Goal: Transaction & Acquisition: Book appointment/travel/reservation

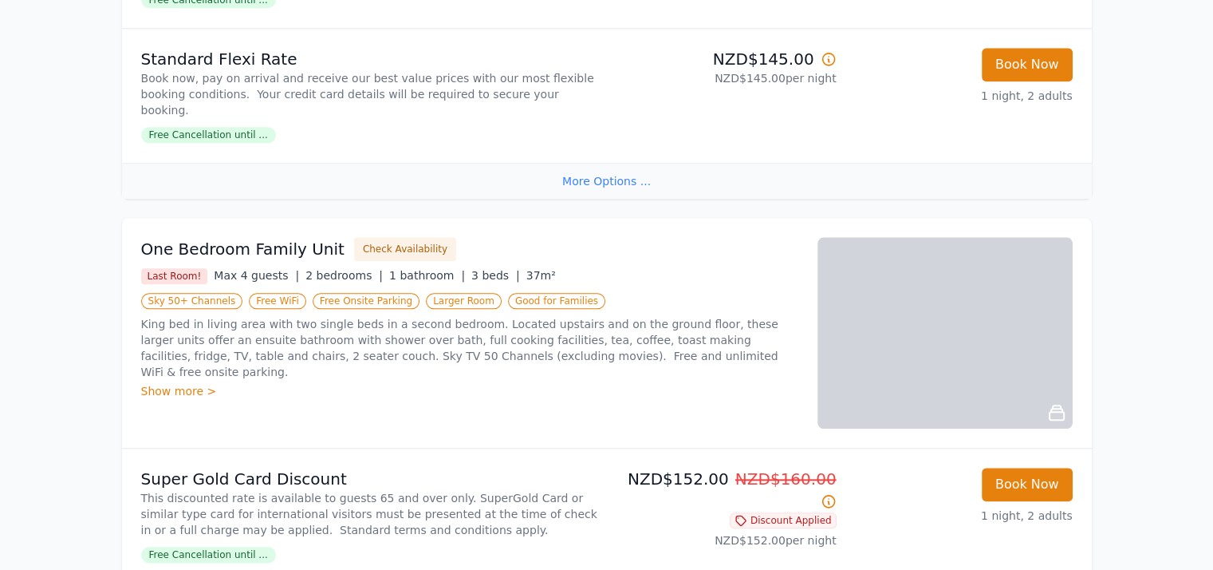
scroll to position [1671, 0]
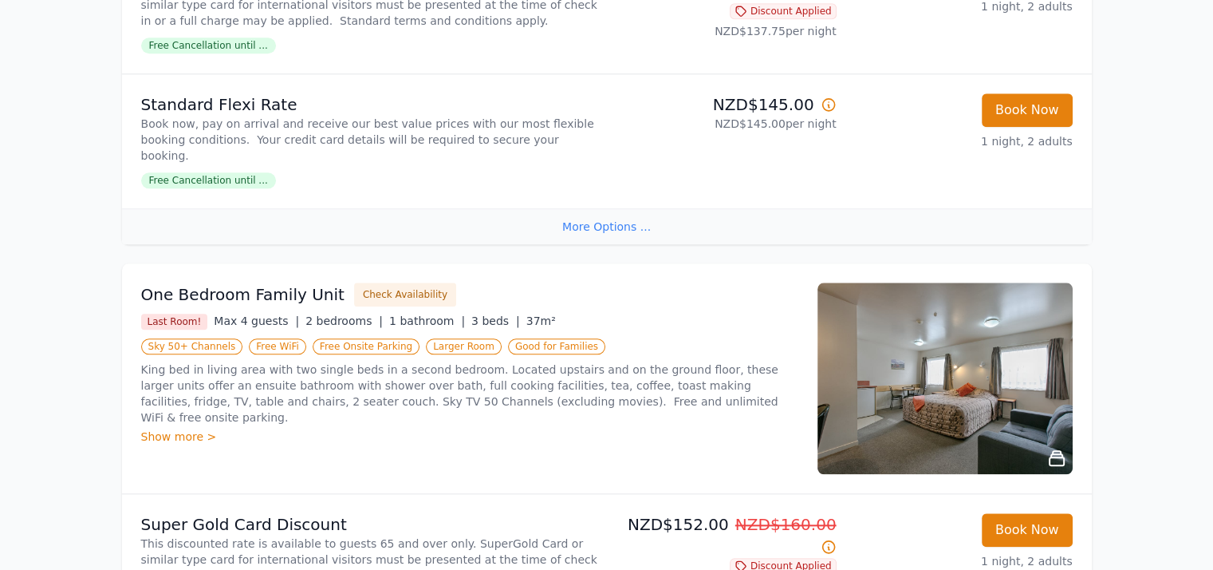
click at [378, 361] on div "King bed in living area with two single beds in a second bedroom. Located upsta…" at bounding box center [469, 402] width 657 height 83
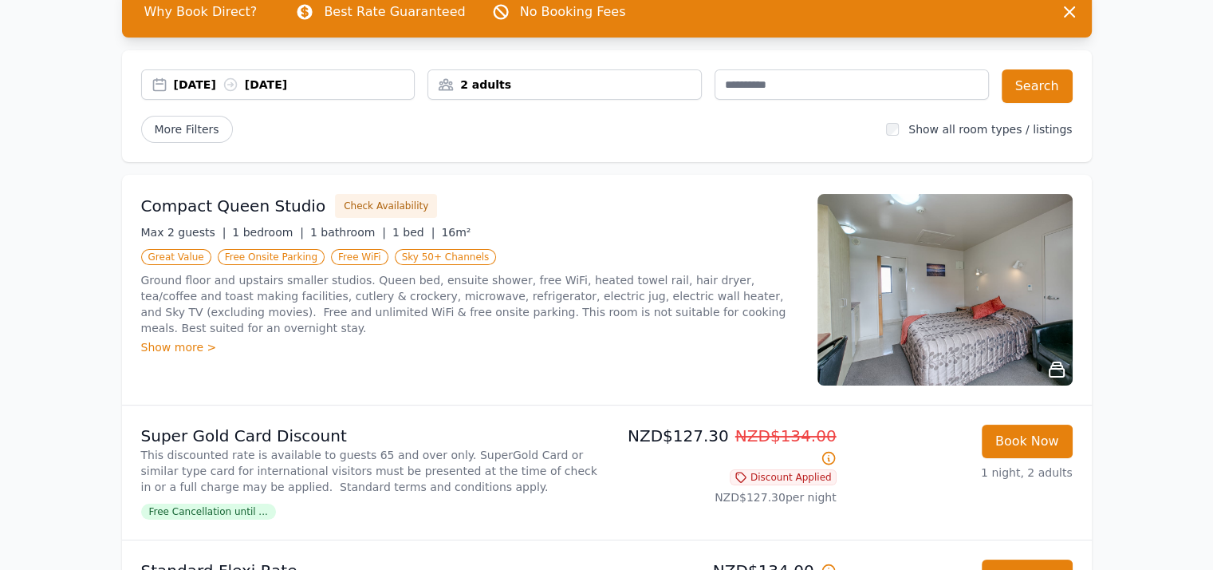
scroll to position [0, 0]
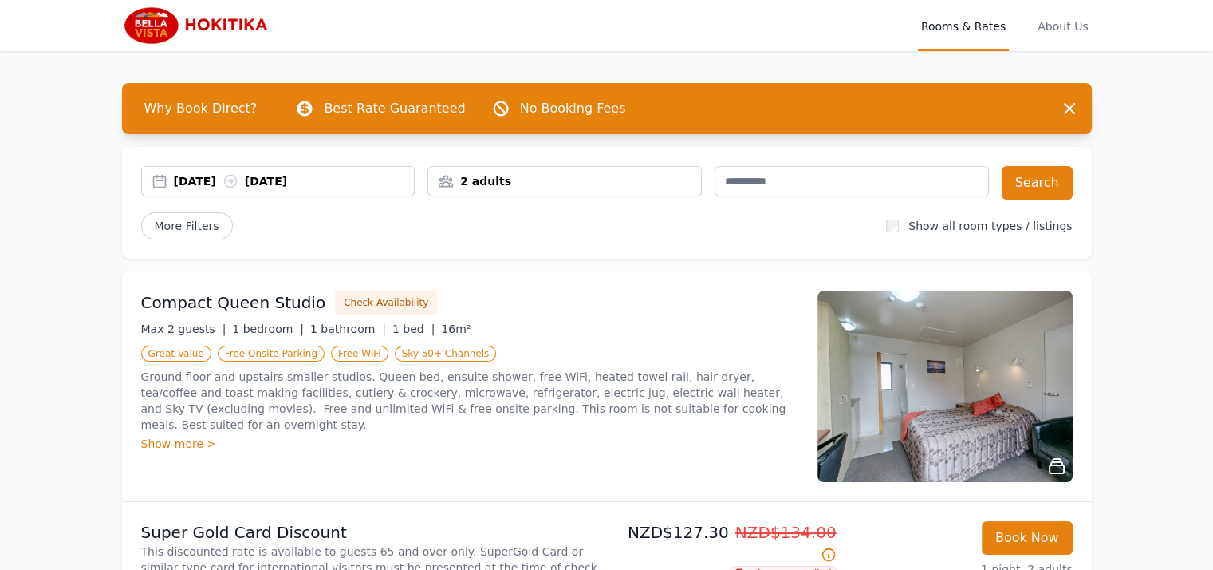
click at [199, 178] on div "[DATE] [DATE]" at bounding box center [294, 181] width 241 height 16
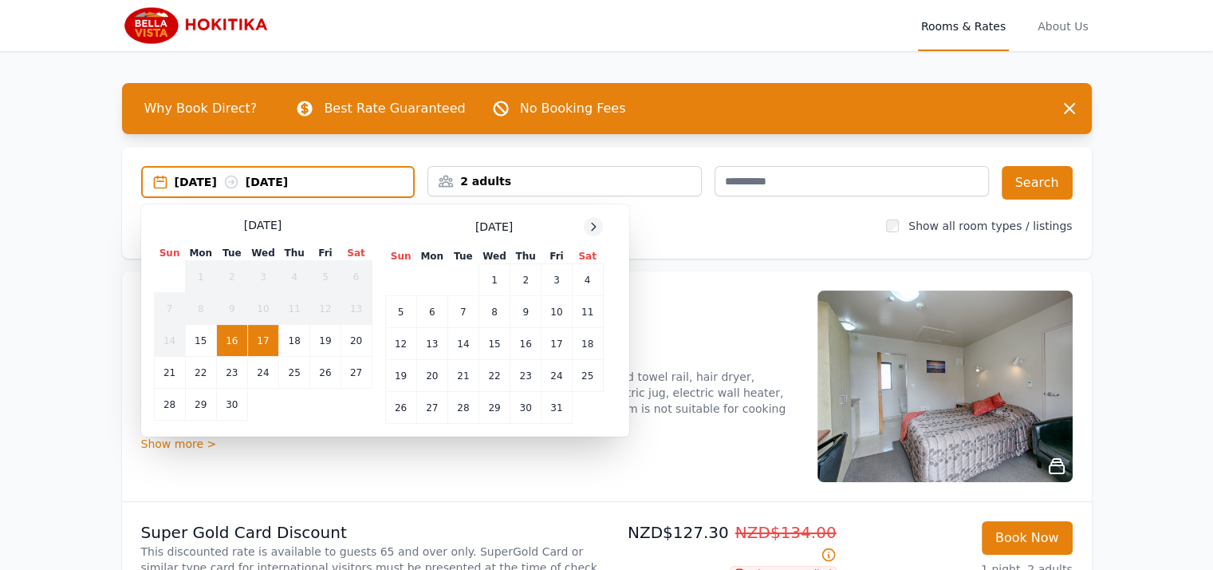
click at [592, 227] on icon at bounding box center [593, 226] width 13 height 13
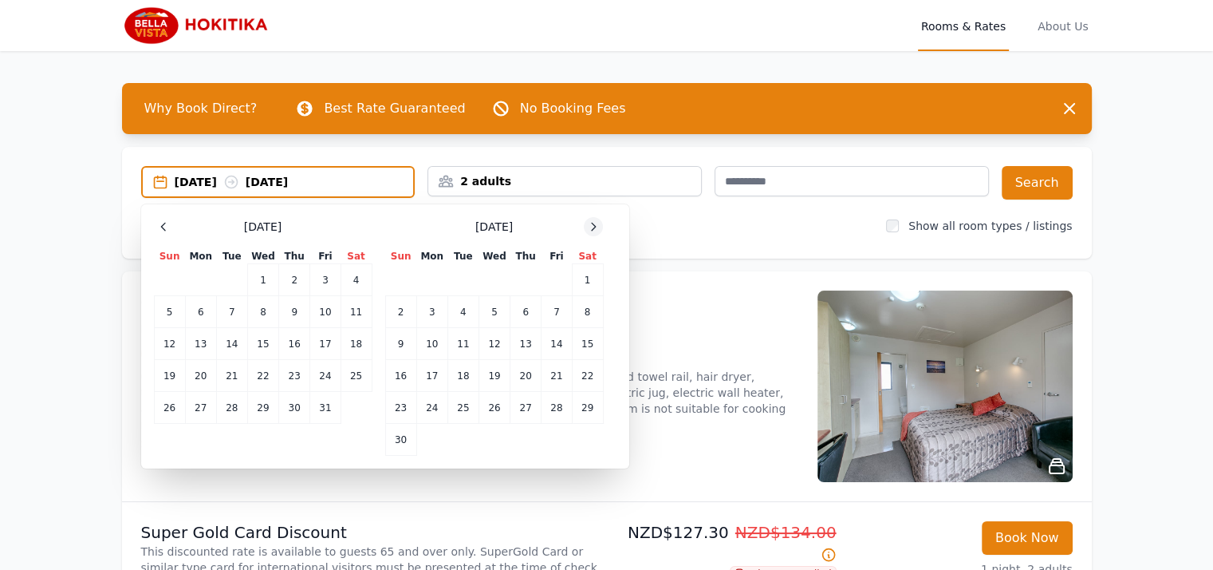
click at [592, 227] on icon at bounding box center [593, 226] width 13 height 13
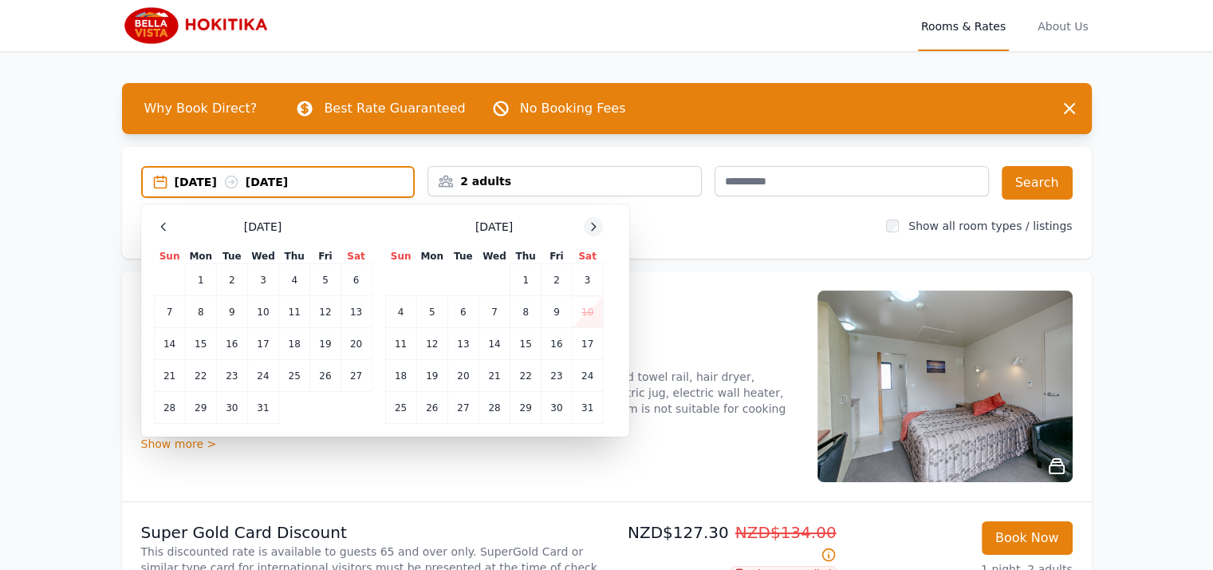
click at [592, 227] on icon at bounding box center [593, 226] width 13 height 13
click at [586, 278] on td "7" at bounding box center [587, 280] width 31 height 32
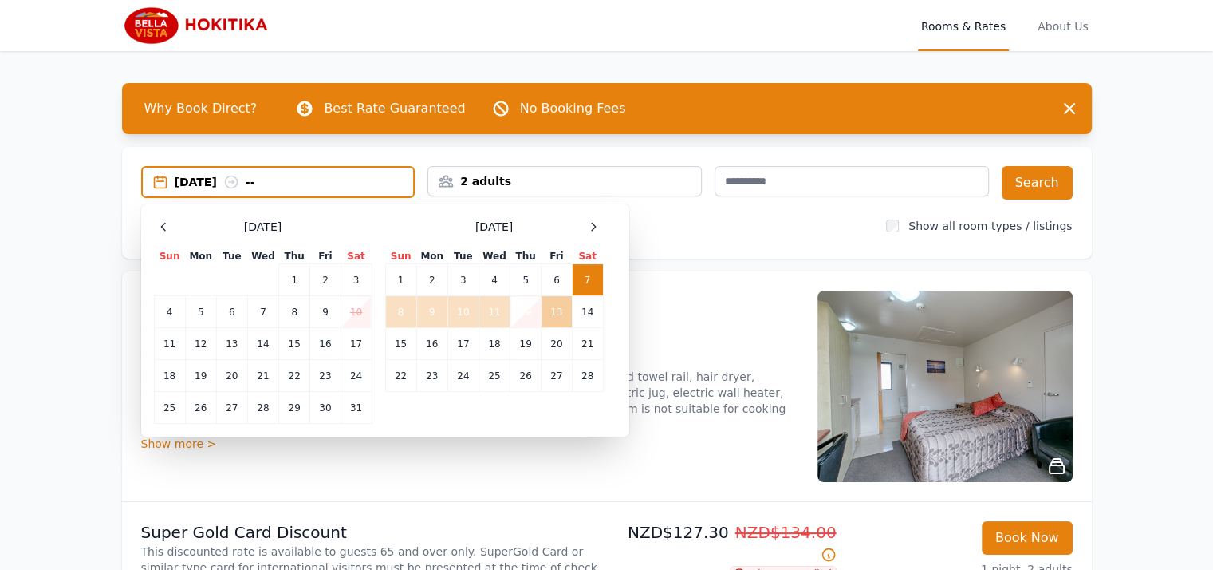
click at [564, 307] on td "13" at bounding box center [557, 312] width 30 height 32
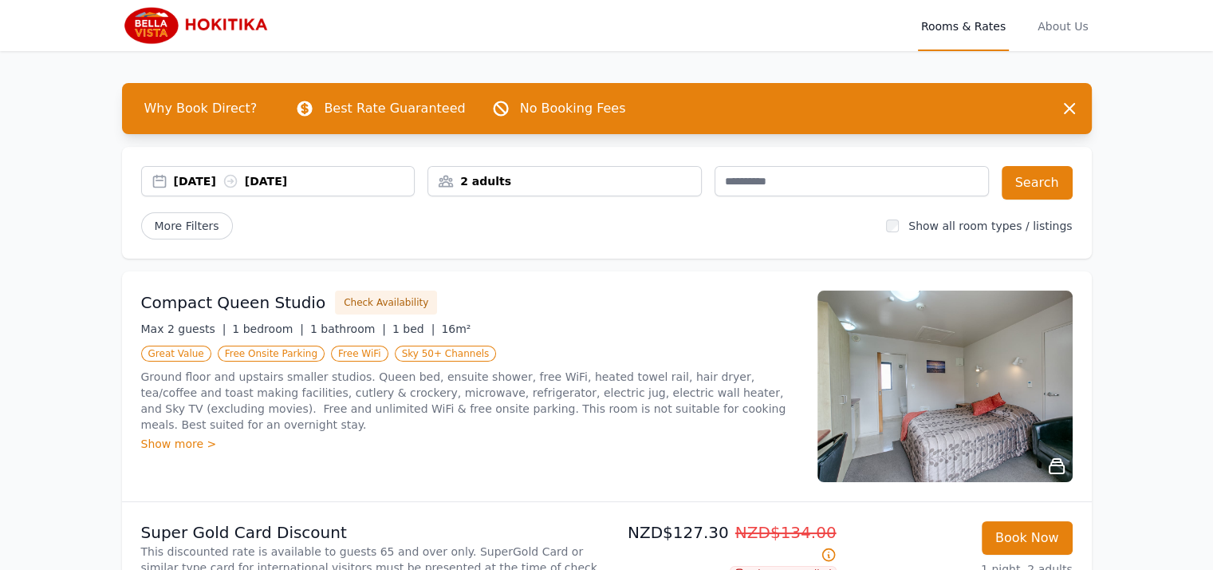
click at [236, 180] on icon at bounding box center [230, 181] width 12 height 12
click at [1036, 183] on button "Search" at bounding box center [1037, 183] width 71 height 34
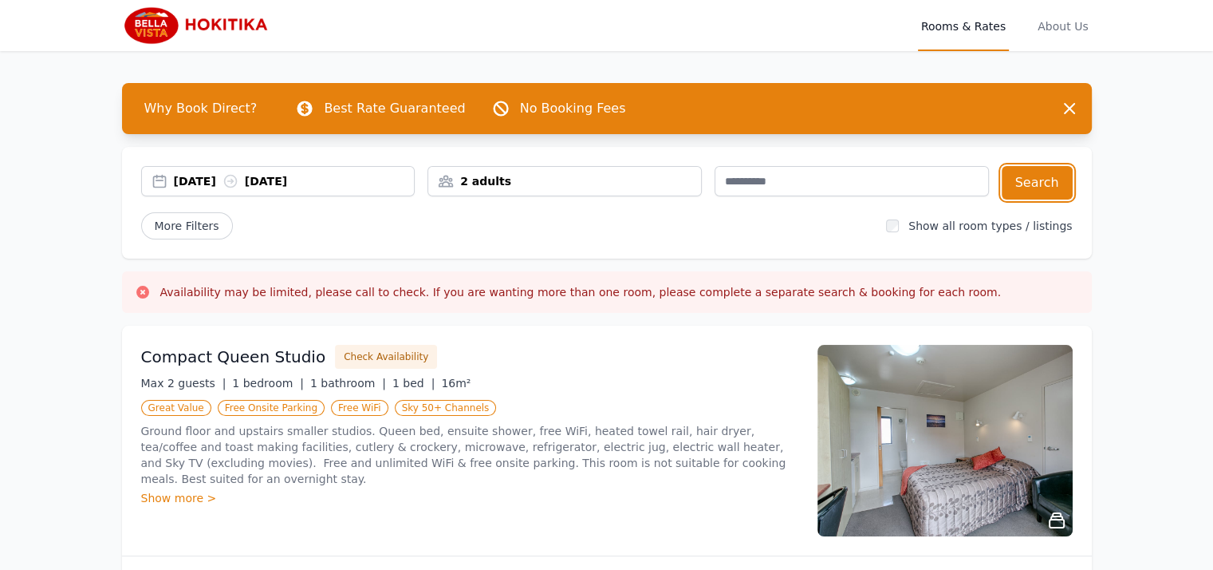
click at [338, 184] on div "[DATE] [DATE]" at bounding box center [294, 181] width 241 height 16
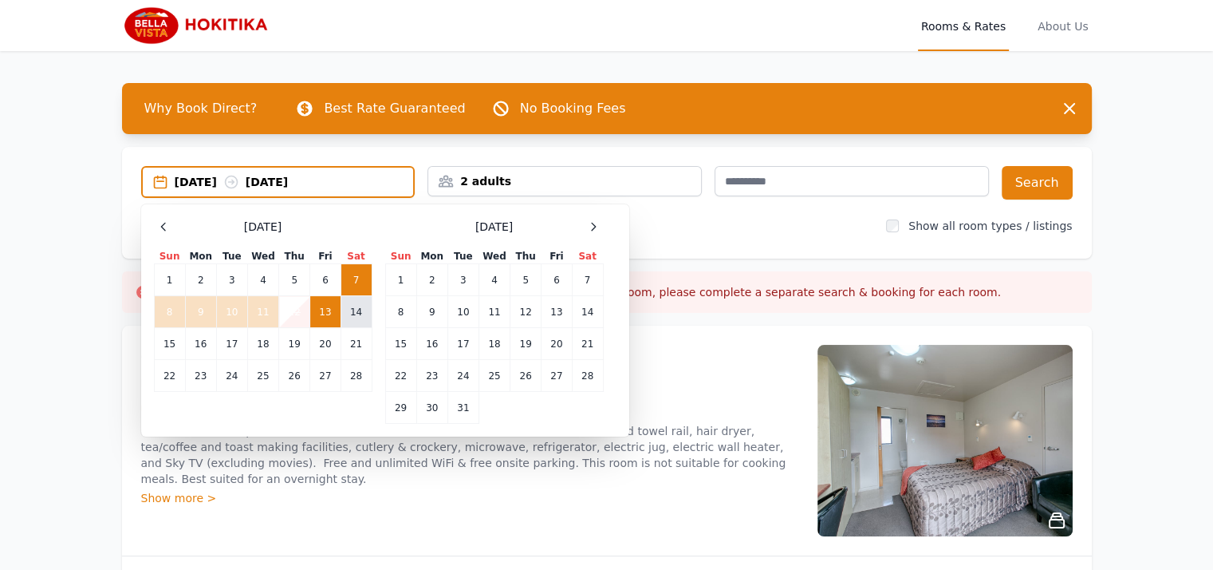
click at [356, 296] on td "14" at bounding box center [356, 312] width 31 height 32
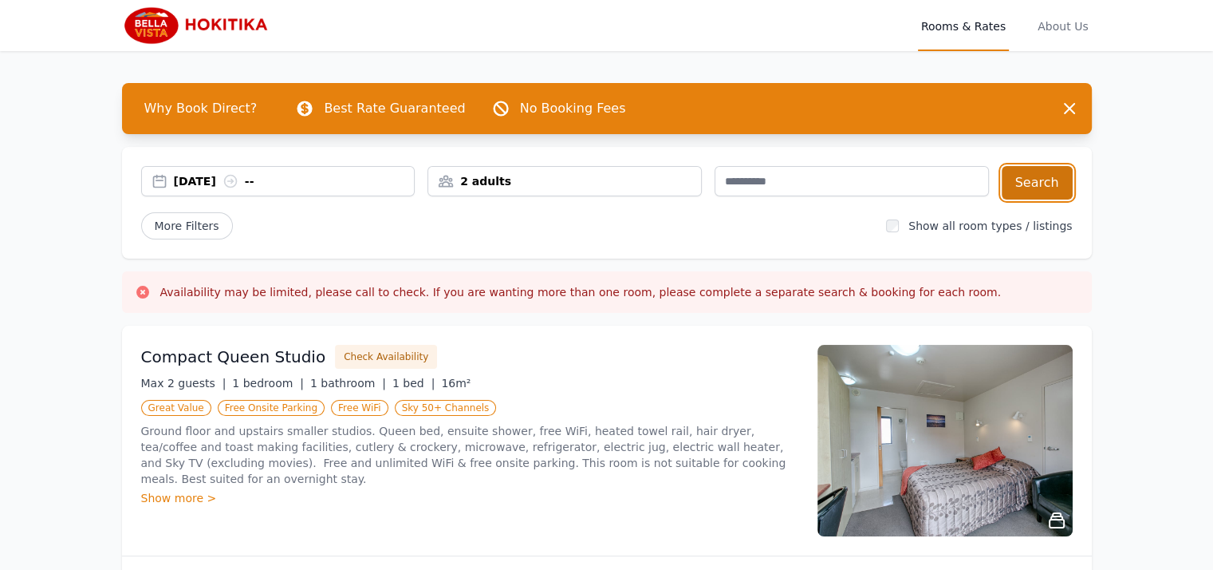
click at [1052, 174] on button "Search" at bounding box center [1037, 183] width 71 height 34
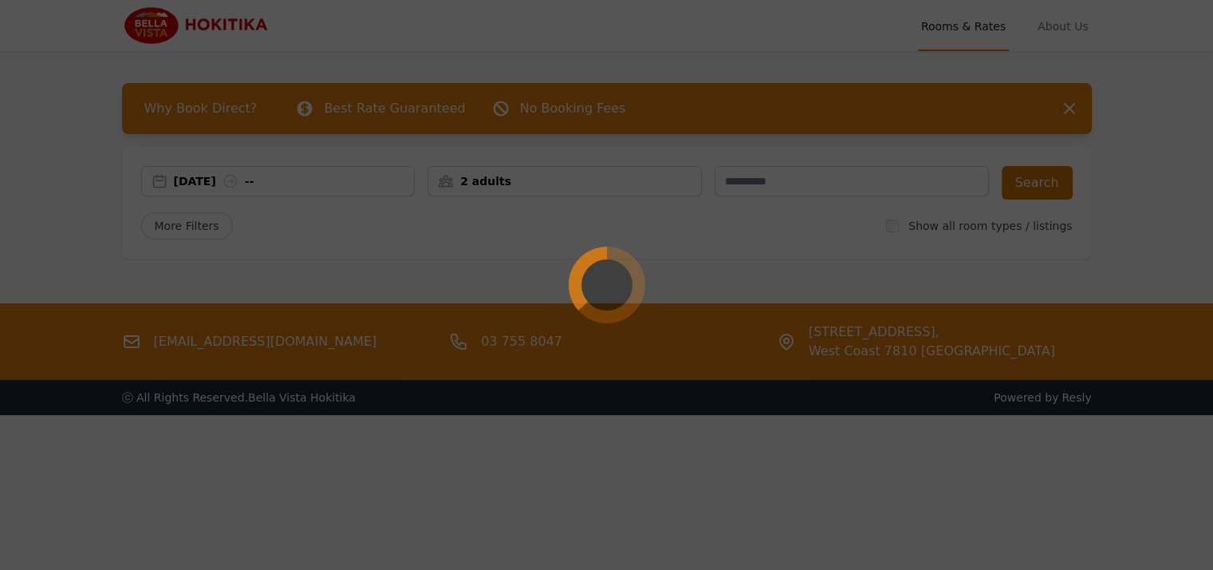
click at [1052, 174] on div at bounding box center [606, 285] width 1213 height 570
